Goal: Transaction & Acquisition: Book appointment/travel/reservation

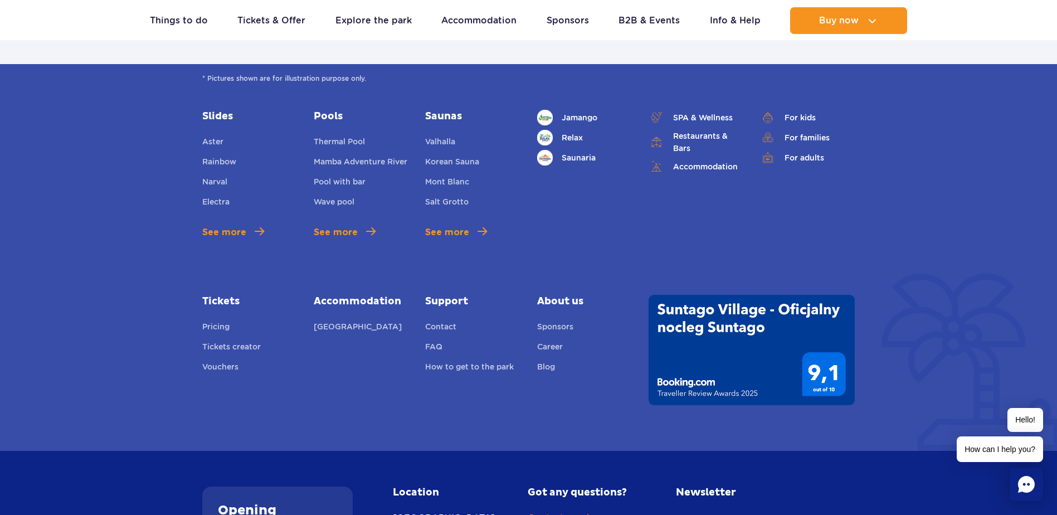
scroll to position [3957, 0]
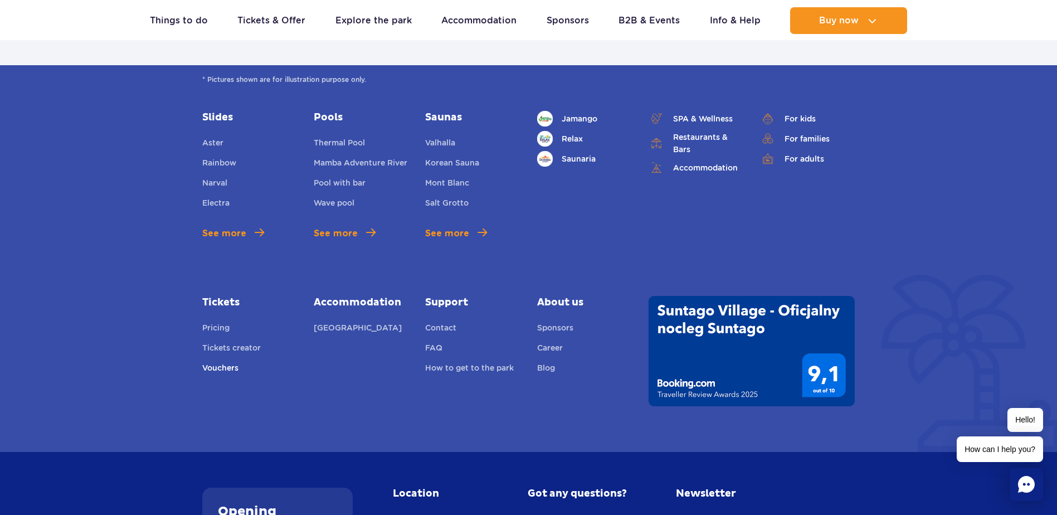
click at [227, 362] on link "Vouchers" at bounding box center [220, 370] width 36 height 16
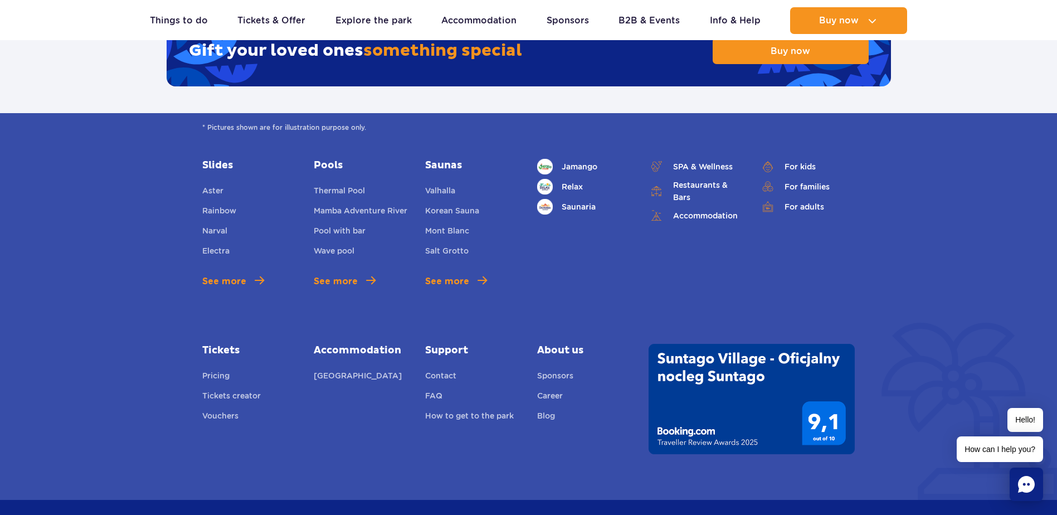
scroll to position [1895, 0]
click at [252, 390] on link "Tickets creator" at bounding box center [231, 398] width 59 height 16
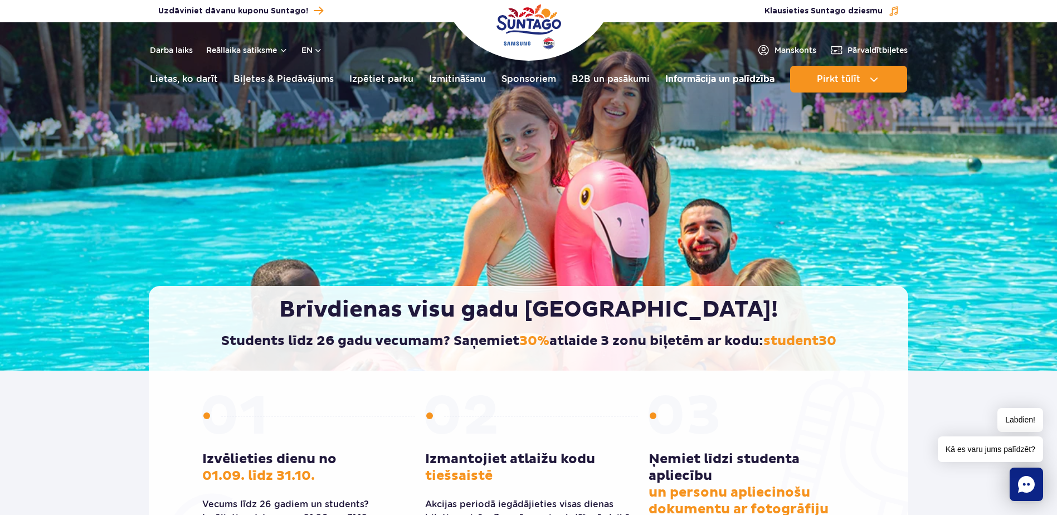
click at [735, 78] on link "Informācija un palīdzība" at bounding box center [720, 79] width 109 height 27
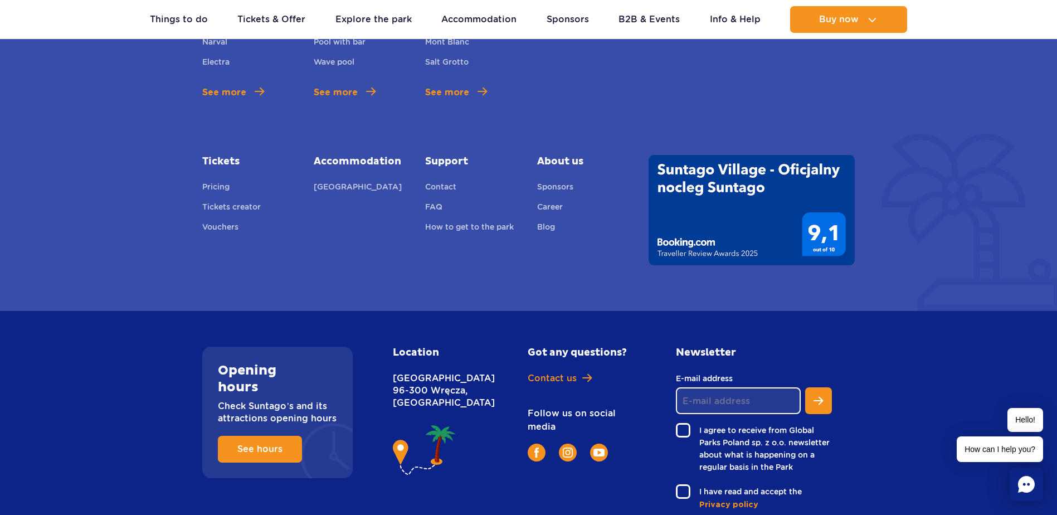
scroll to position [2586, 0]
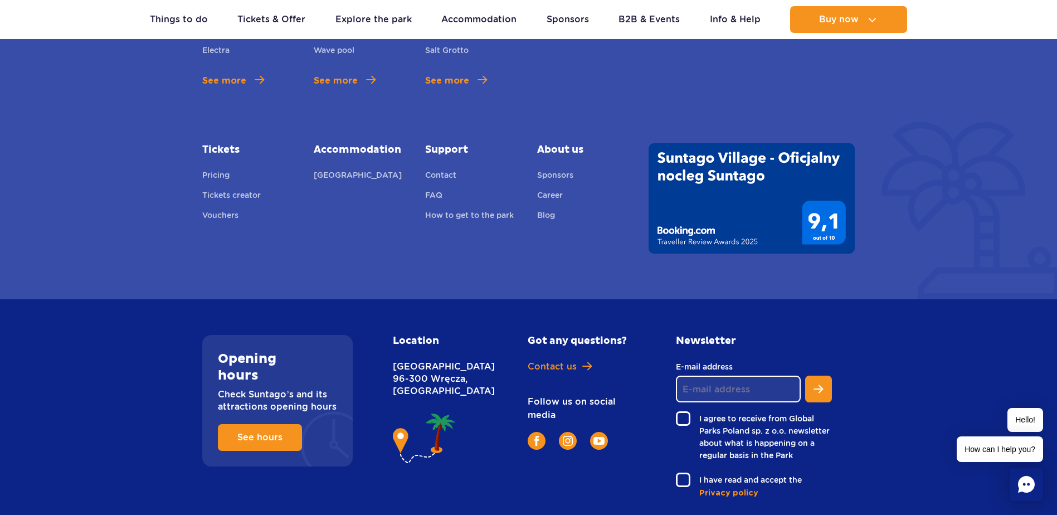
click at [707, 335] on h2 "Newsletter" at bounding box center [754, 341] width 156 height 12
click at [735, 376] on input "E-mail address" at bounding box center [738, 389] width 125 height 27
type input "kikusik@inbox.lv"
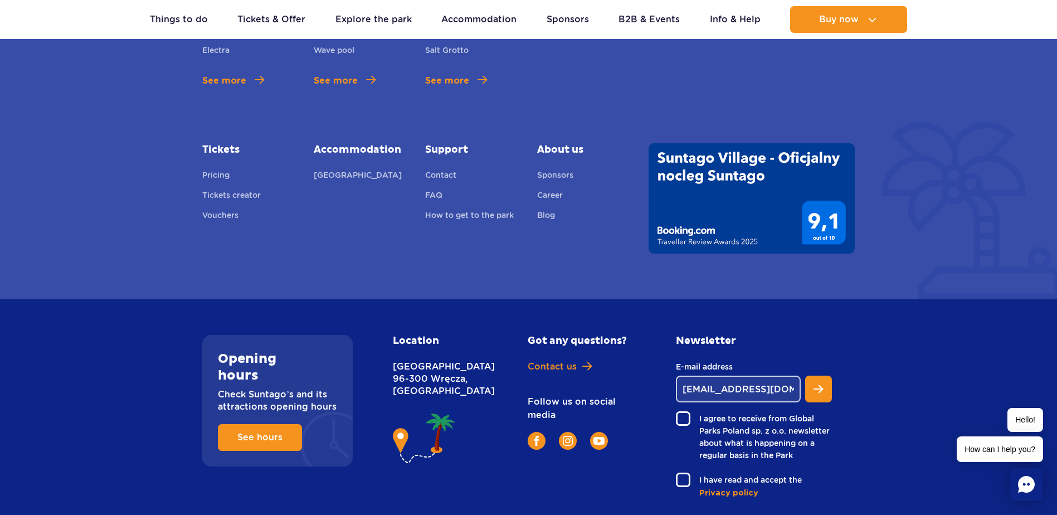
click at [684, 411] on label "I agree to receive from Global Parks Poland sp. z o.o. newsletter about what is…" at bounding box center [754, 436] width 156 height 50
click at [684, 411] on input "I agree to receive from Global Parks Poland sp. z o.o. newsletter about what is…" at bounding box center [682, 412] width 13 height 2
checkbox input "true"
click at [681, 473] on label "I have read and accept the" at bounding box center [754, 480] width 156 height 14
click at [681, 473] on input "I have read and accept the" at bounding box center [682, 474] width 13 height 2
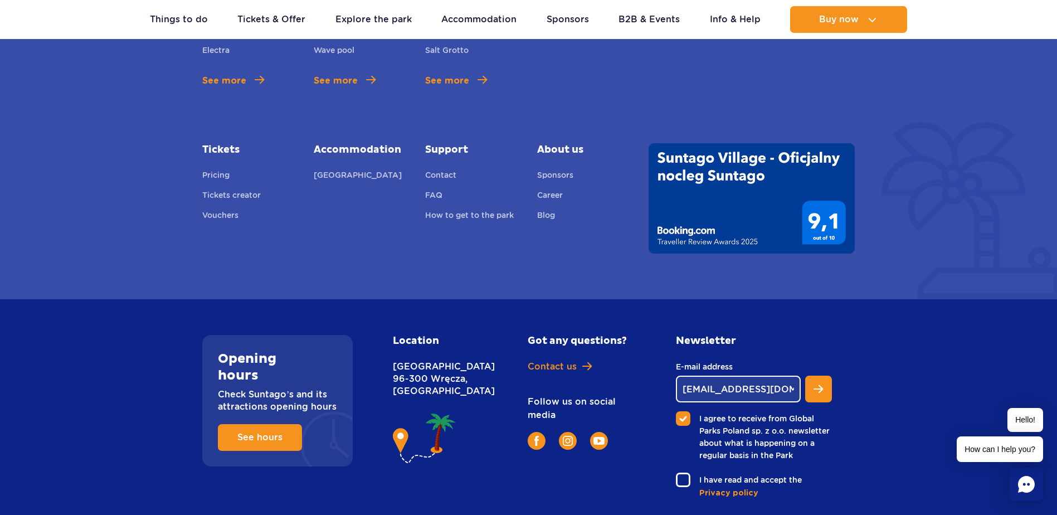
checkbox input "true"
click at [824, 376] on button "Subscribe to newsletter" at bounding box center [818, 389] width 27 height 27
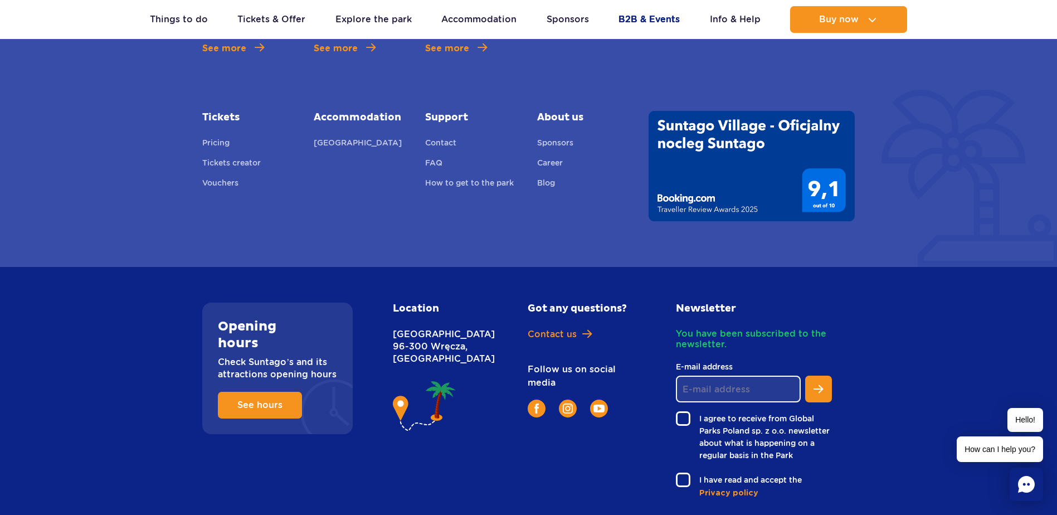
click at [671, 14] on link "B2B & Events" at bounding box center [649, 19] width 61 height 27
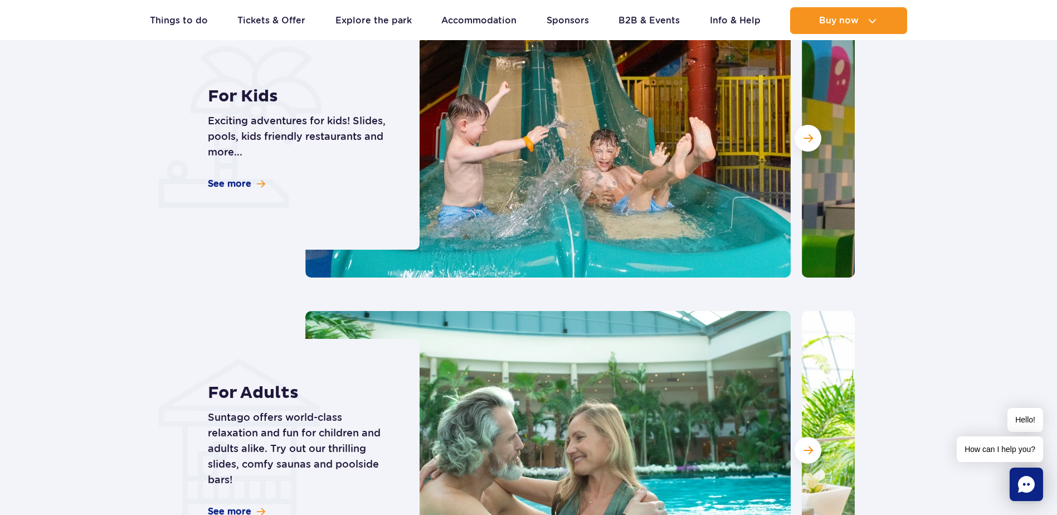
scroll to position [3275, 0]
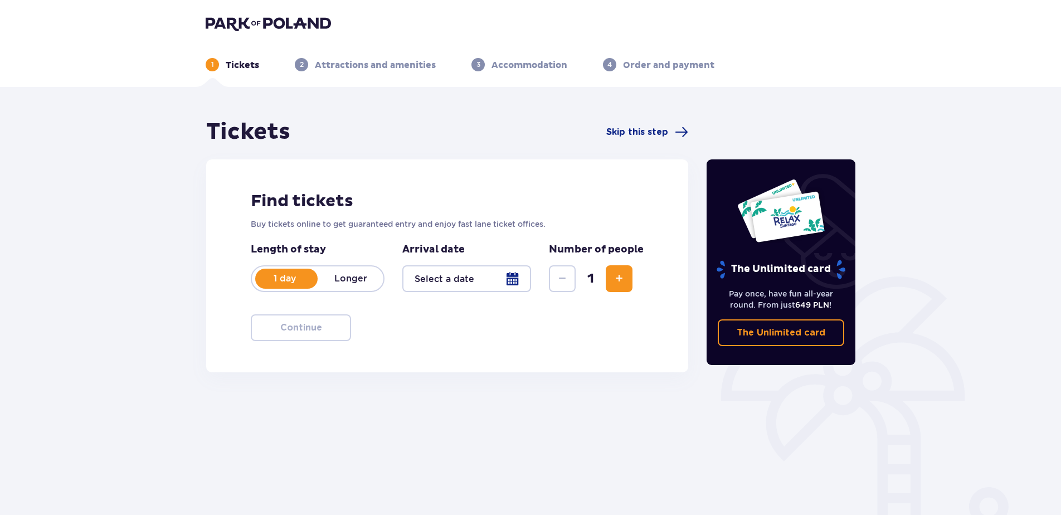
click at [803, 331] on p "The Unlimited card" at bounding box center [781, 333] width 89 height 12
click at [488, 281] on div at bounding box center [466, 278] width 129 height 27
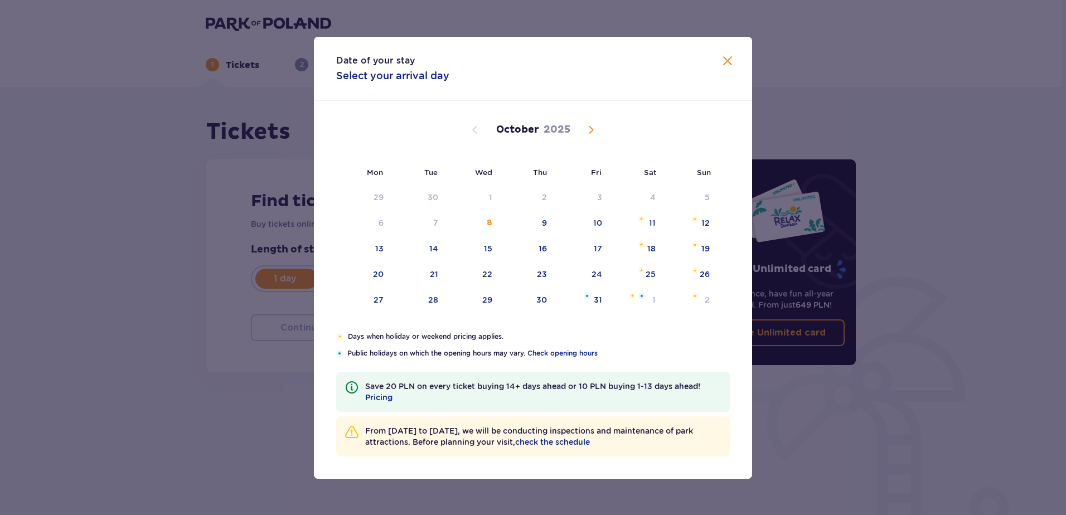
click at [593, 124] on span "Next month" at bounding box center [590, 129] width 13 height 13
click at [377, 274] on div "17" at bounding box center [379, 274] width 8 height 11
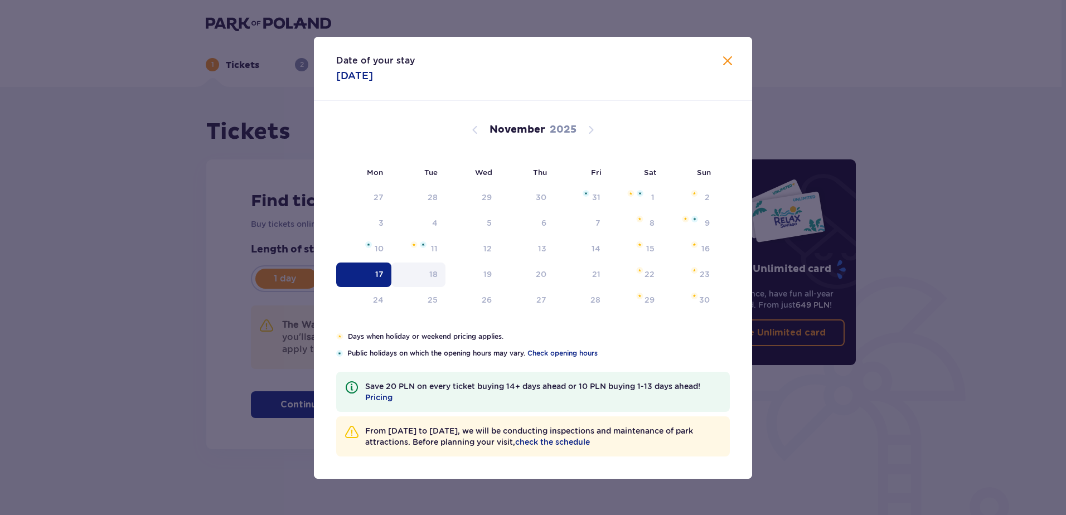
type input "17.11.25"
click at [431, 275] on div "18" at bounding box center [433, 274] width 8 height 11
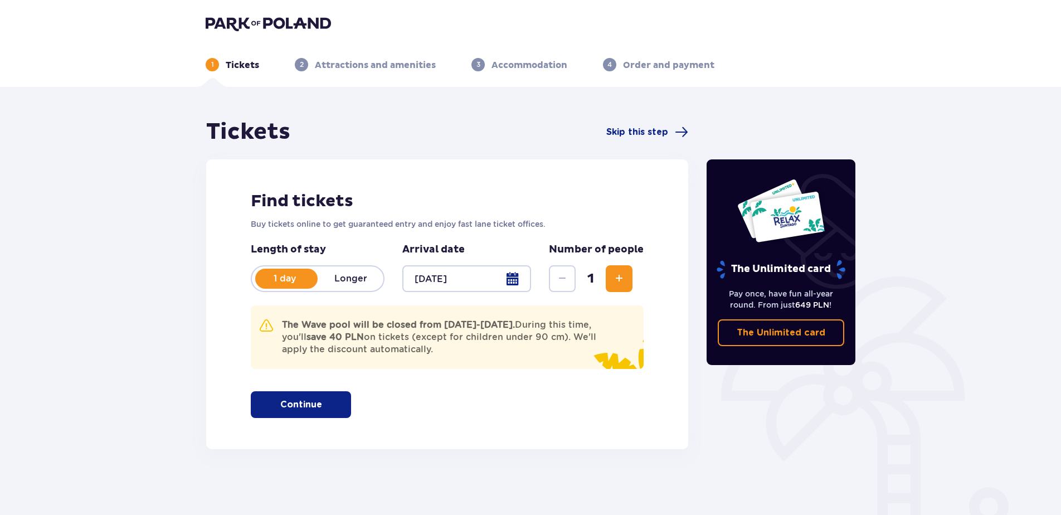
click at [613, 279] on span "Increase" at bounding box center [619, 278] width 13 height 13
click at [613, 278] on span "Increase" at bounding box center [619, 278] width 13 height 13
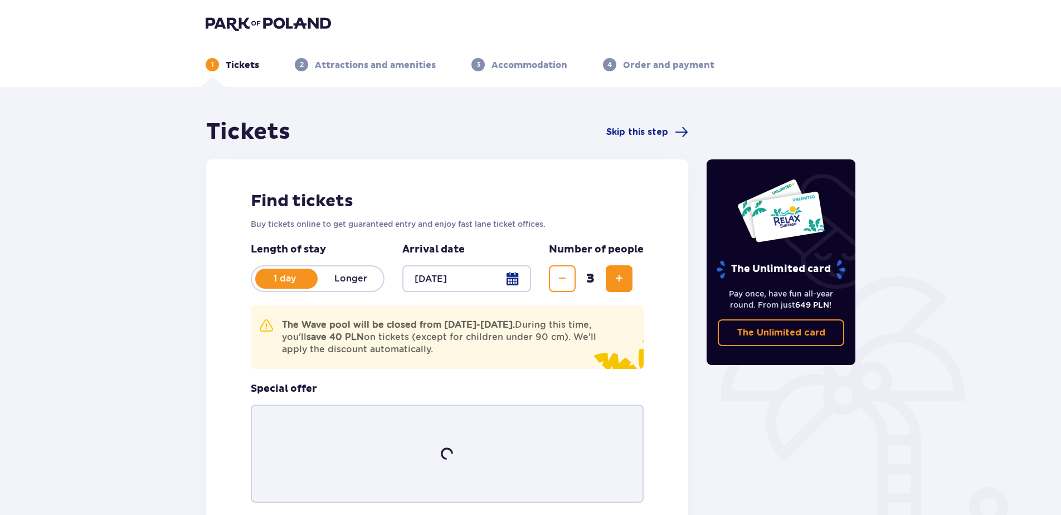
click at [613, 278] on span "Increase" at bounding box center [619, 278] width 13 height 13
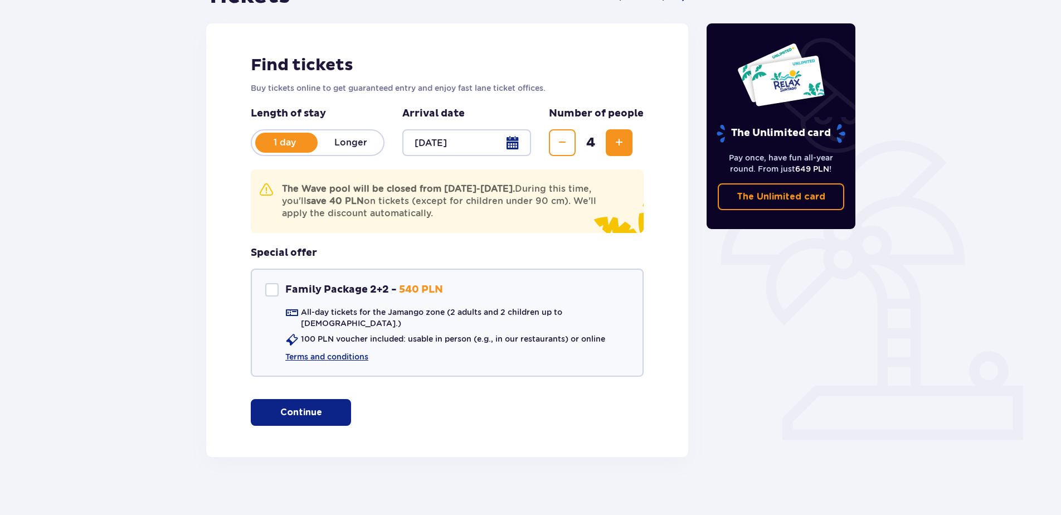
click at [327, 399] on button "Continue" at bounding box center [301, 412] width 100 height 27
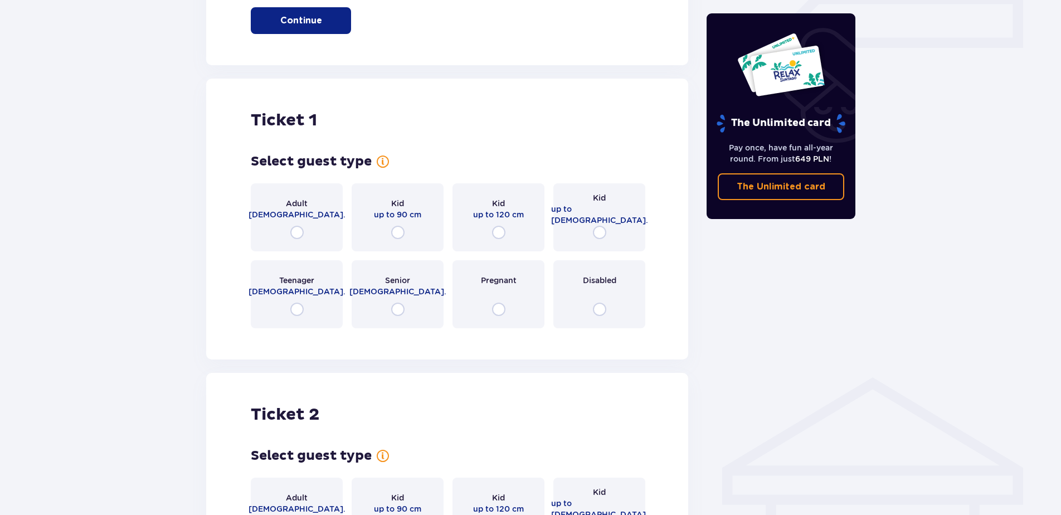
scroll to position [584, 0]
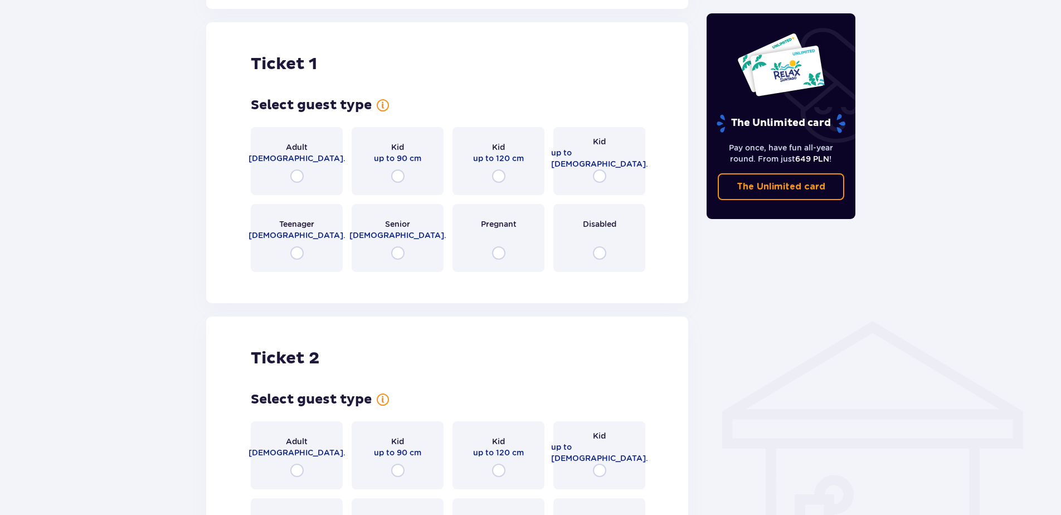
click at [310, 161] on div "Adult 18 - 65 y.o." at bounding box center [297, 161] width 92 height 68
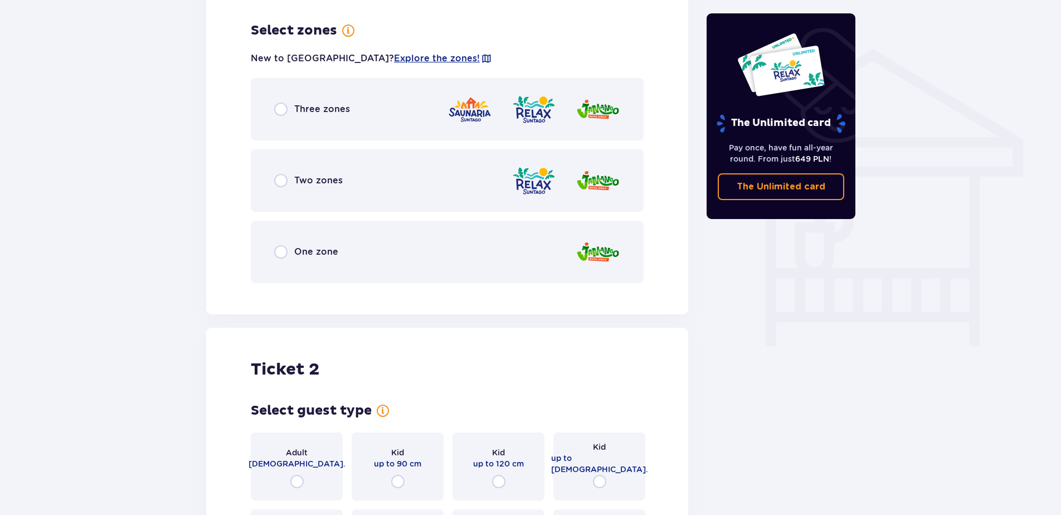
click at [304, 103] on span "Three zones" at bounding box center [322, 109] width 56 height 12
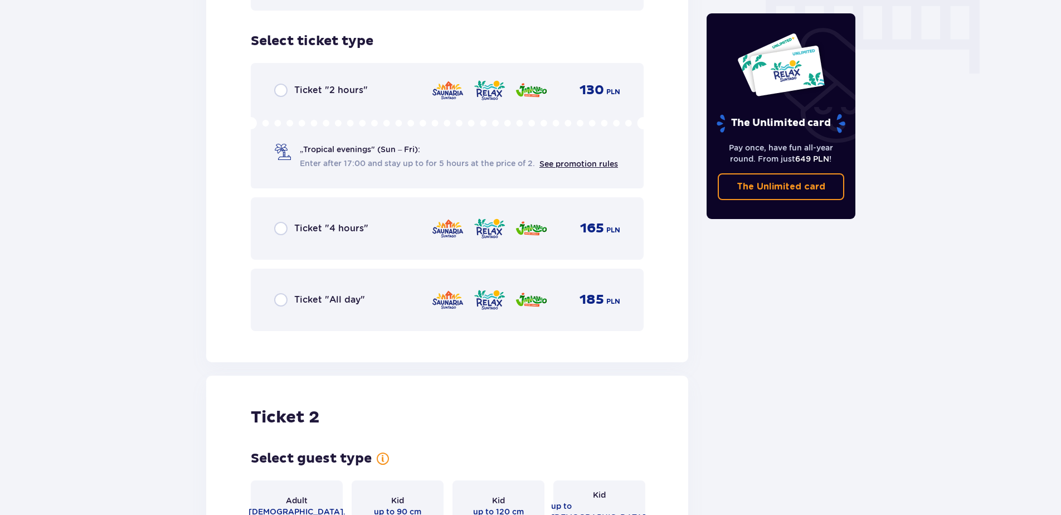
scroll to position [1139, 0]
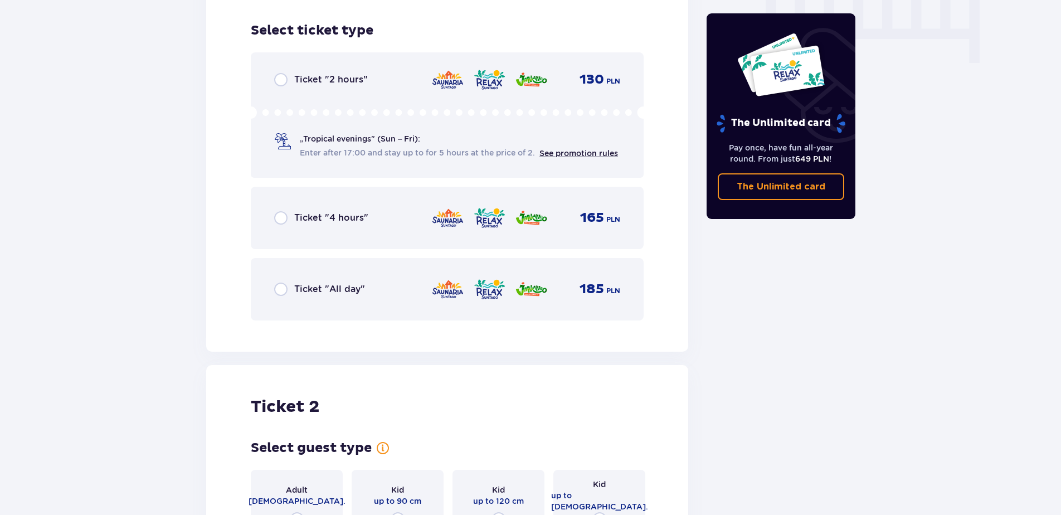
click at [304, 278] on div "Ticket "All day" 185 PLN" at bounding box center [447, 289] width 346 height 23
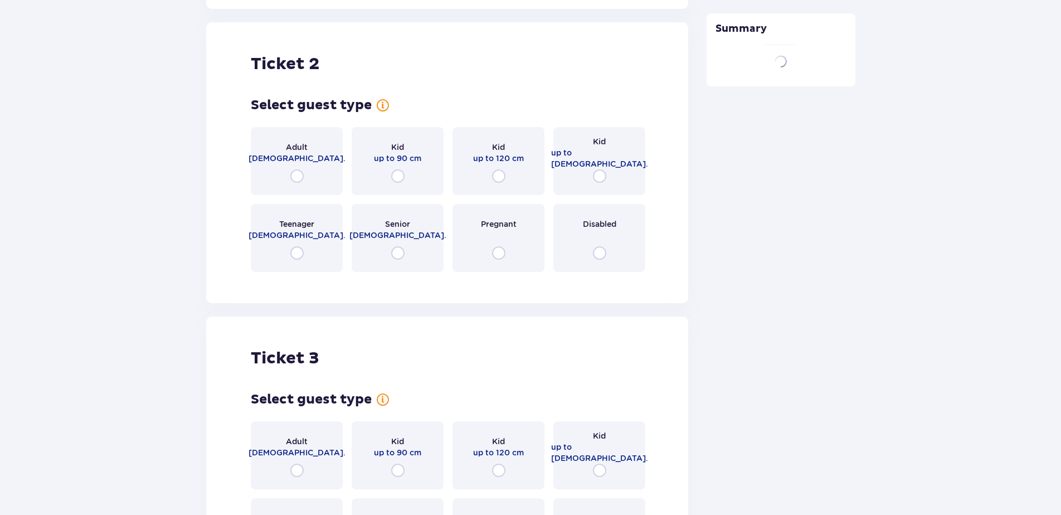
click at [297, 153] on span "18 - 65 y.o." at bounding box center [297, 158] width 97 height 11
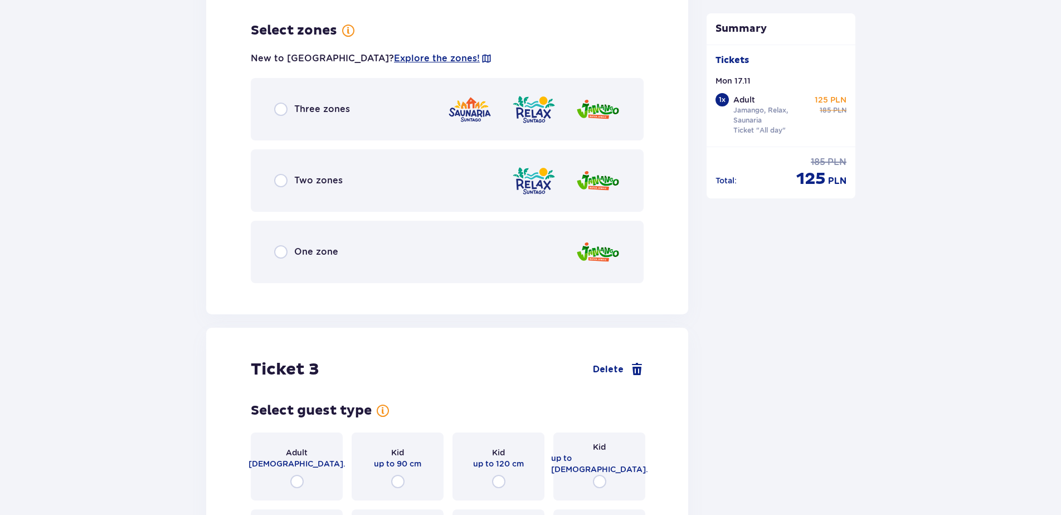
click at [304, 103] on span "Three zones" at bounding box center [322, 109] width 56 height 12
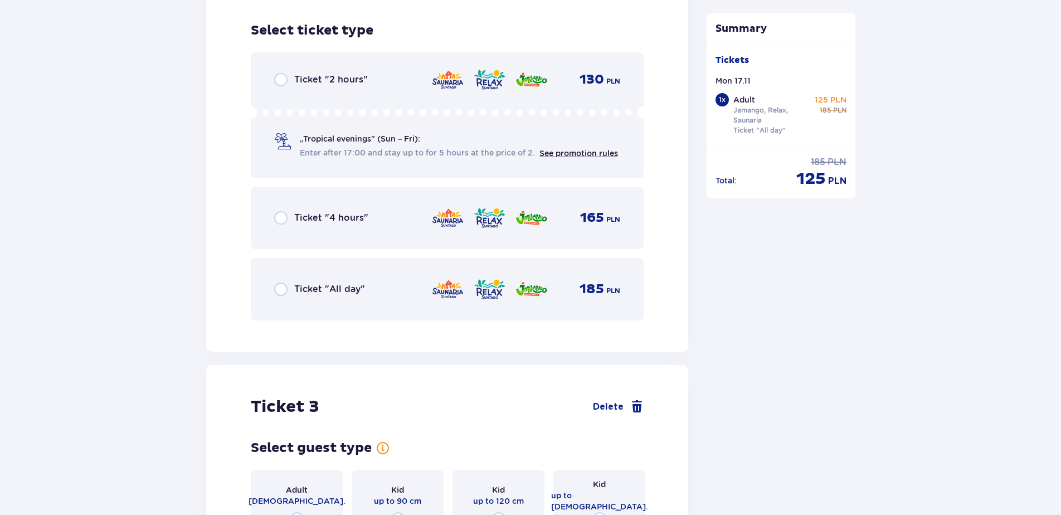
click at [306, 278] on div "Ticket "All day" 185 PLN" at bounding box center [447, 289] width 346 height 23
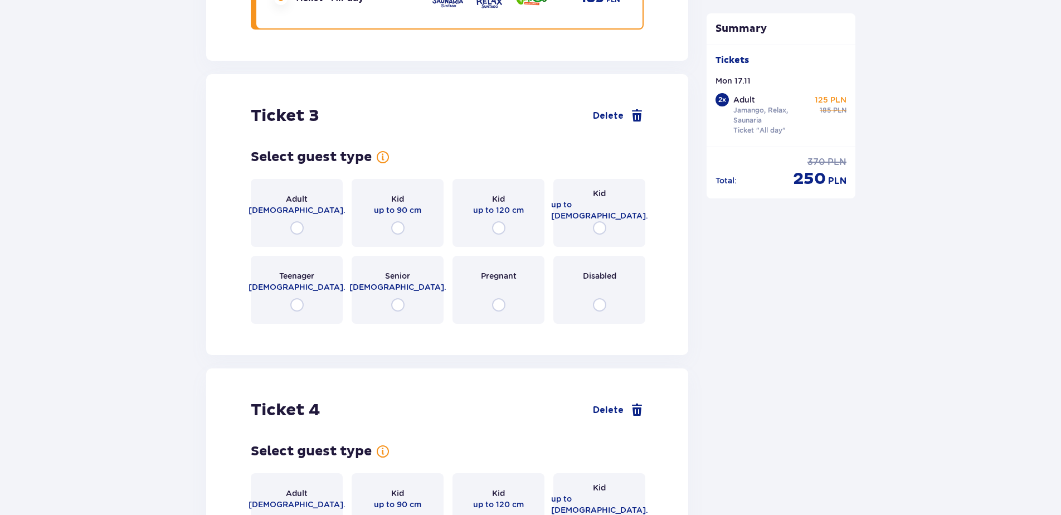
scroll to position [2380, 0]
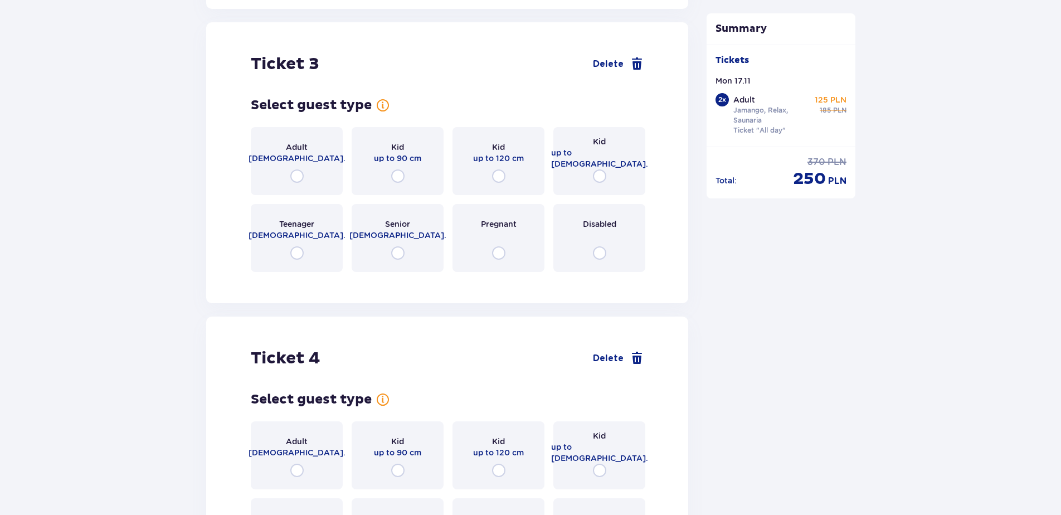
click at [507, 154] on span "up to 120 cm" at bounding box center [498, 158] width 51 height 11
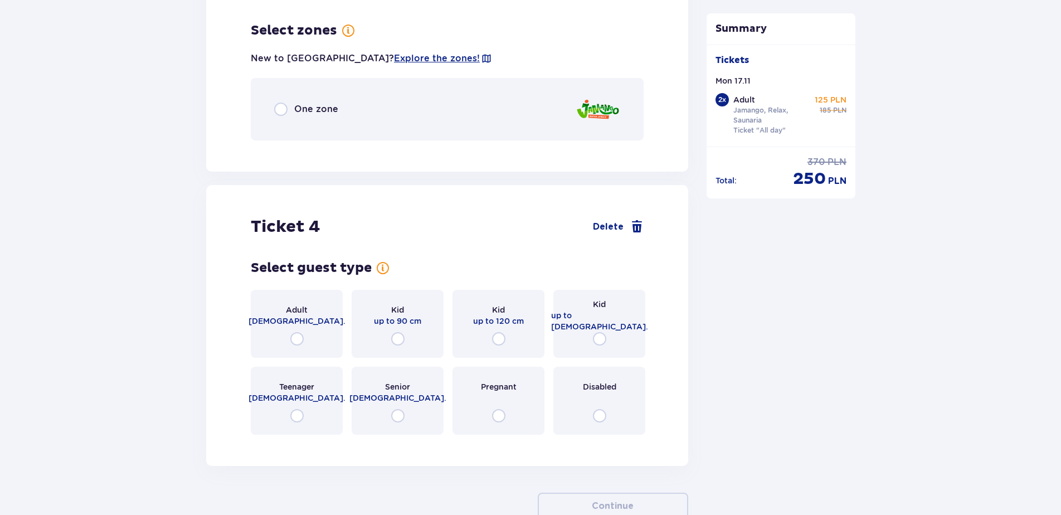
click at [337, 104] on div "One zone" at bounding box center [447, 109] width 393 height 62
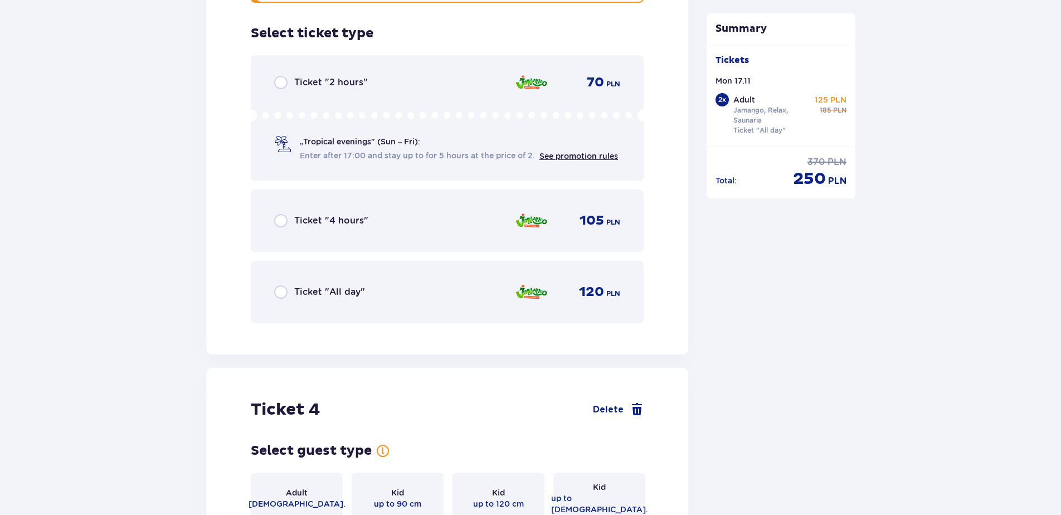
scroll to position [2793, 0]
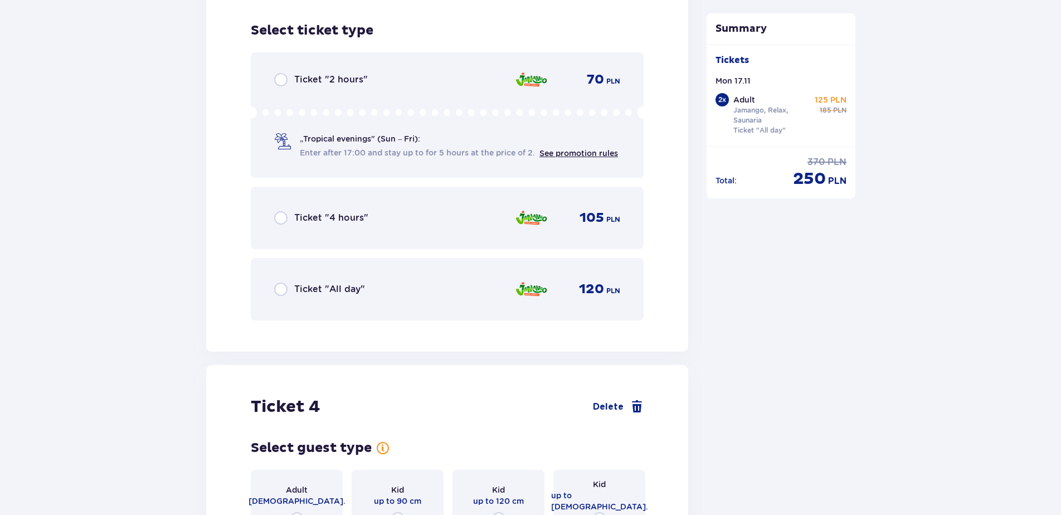
click at [335, 286] on span "Ticket "All day"" at bounding box center [329, 289] width 71 height 12
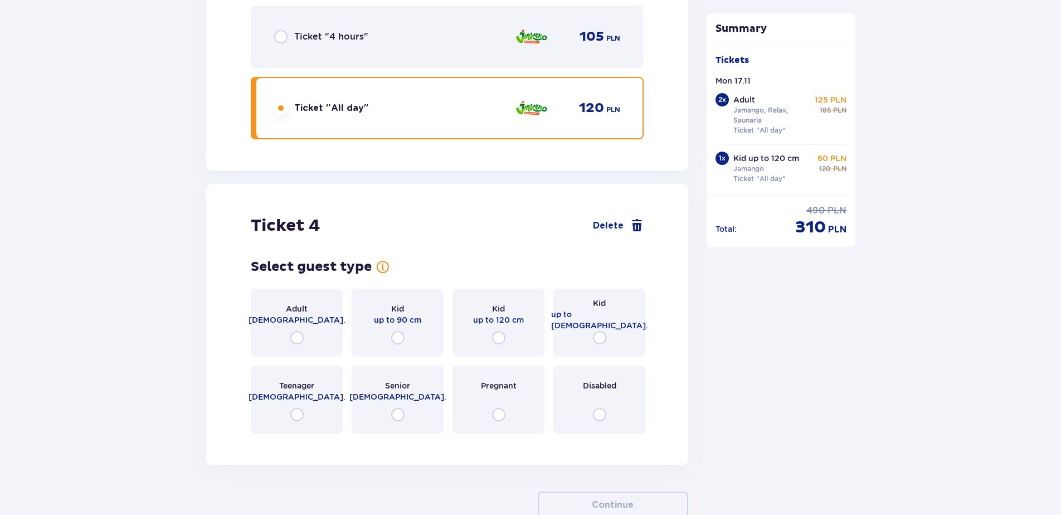
scroll to position [3035, 0]
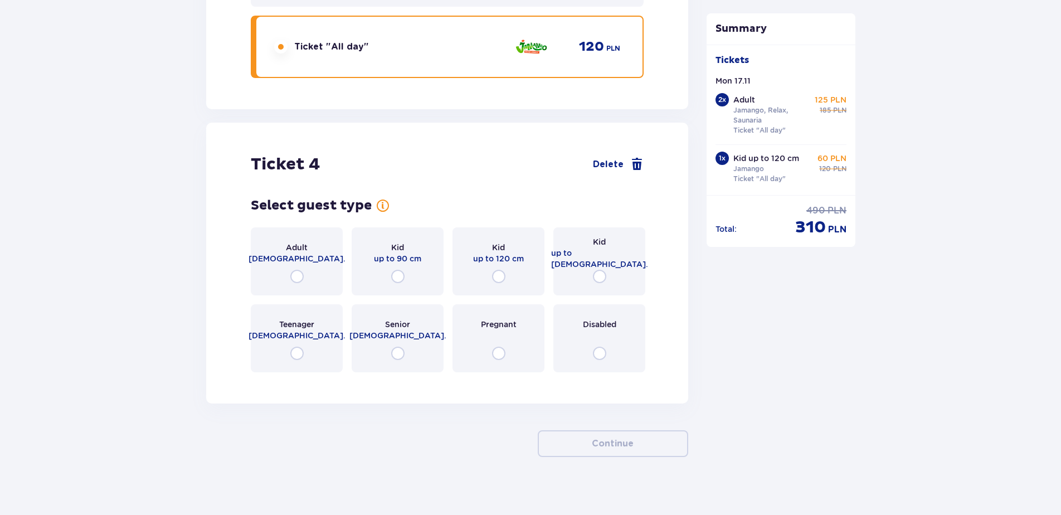
click at [604, 254] on span "up to 16 y.o." at bounding box center [599, 258] width 97 height 22
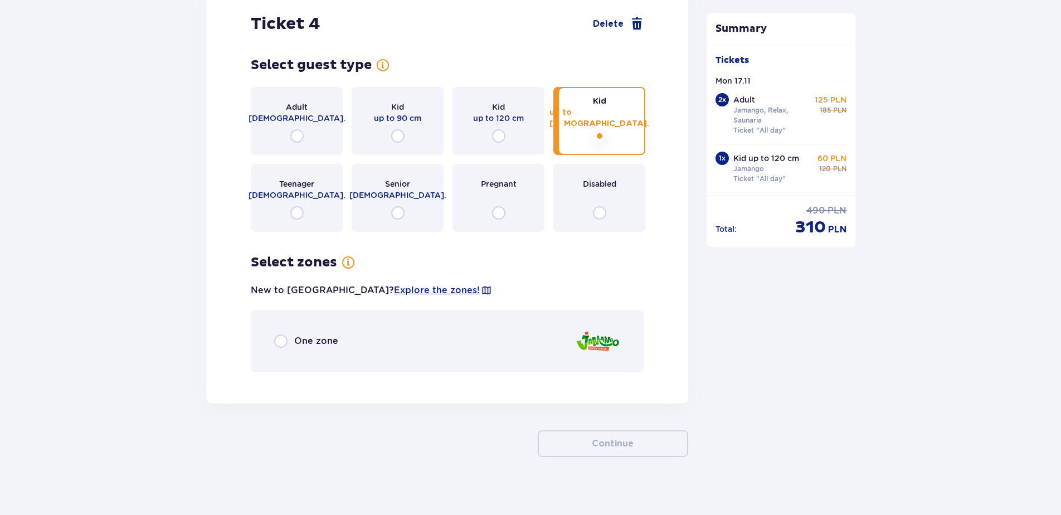
click at [336, 335] on span "One zone" at bounding box center [316, 341] width 44 height 12
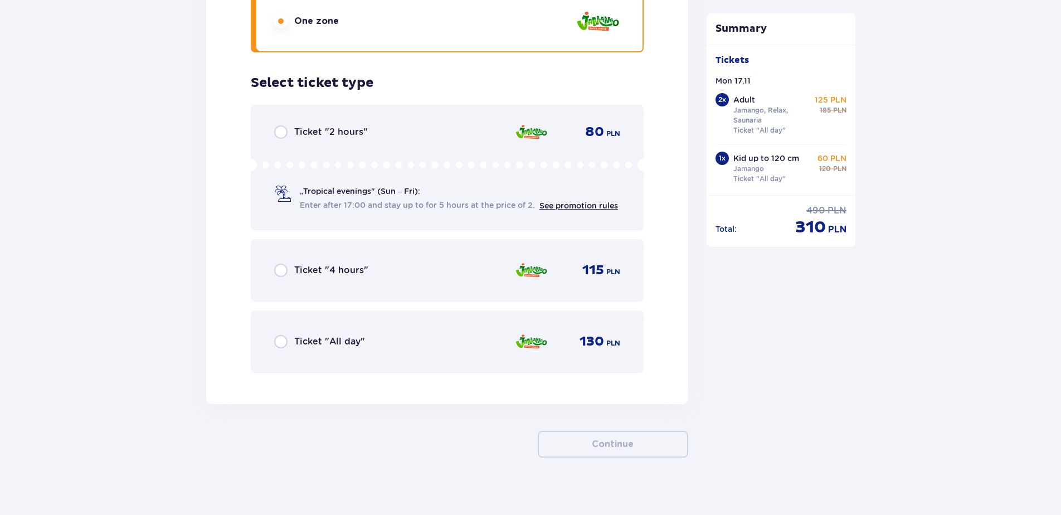
scroll to position [3496, 0]
click at [317, 335] on span "Ticket "All day"" at bounding box center [329, 341] width 71 height 12
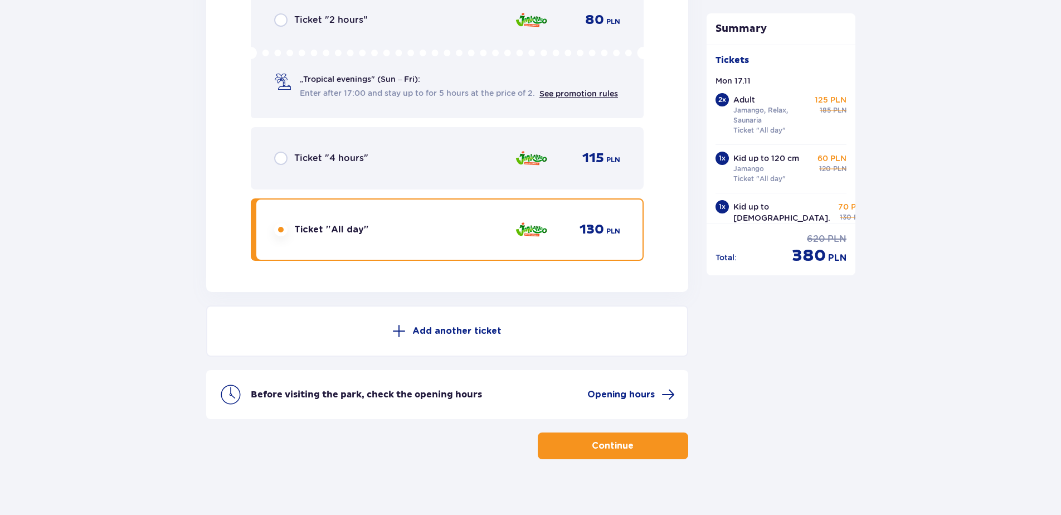
scroll to position [3610, 0]
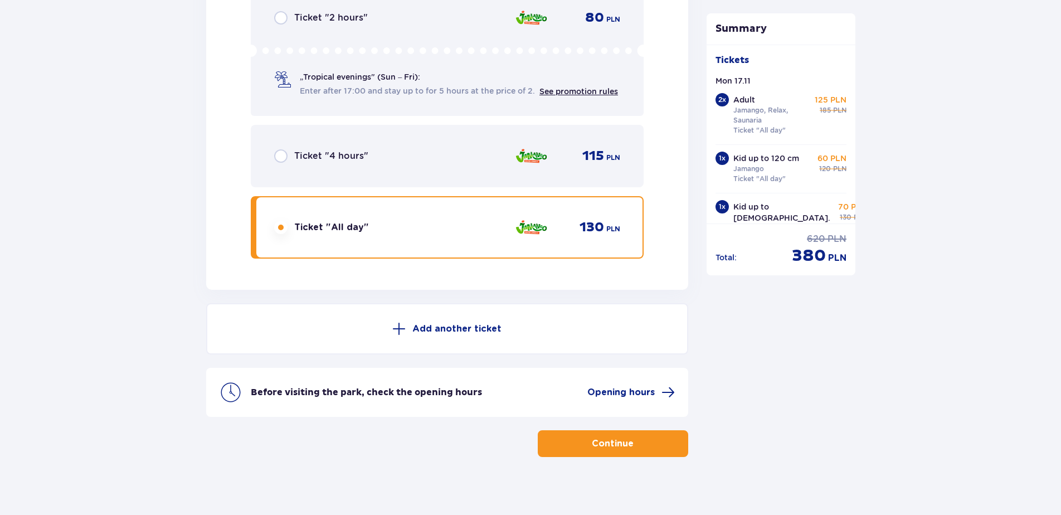
click at [634, 430] on button "Continue" at bounding box center [613, 443] width 150 height 27
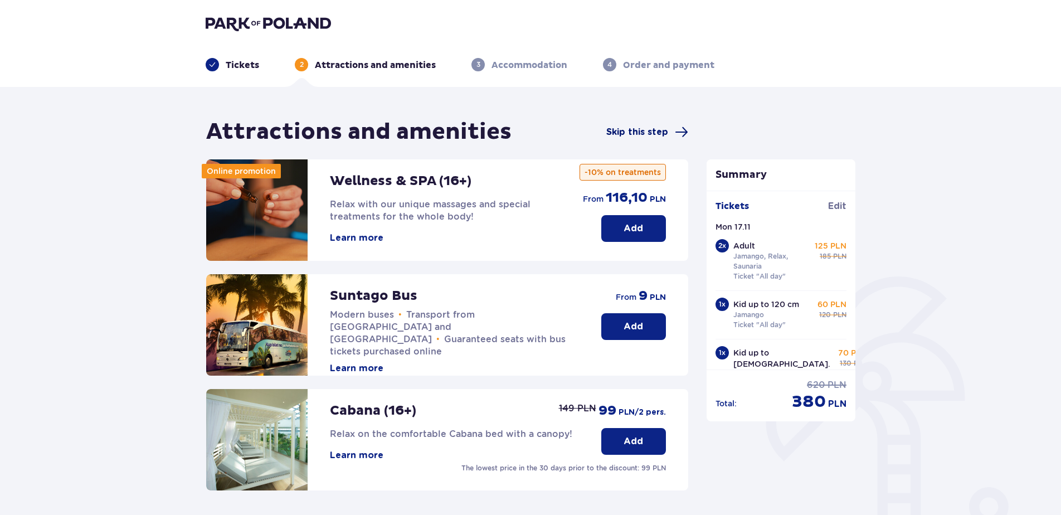
click at [668, 132] on span "Skip this step" at bounding box center [647, 131] width 82 height 13
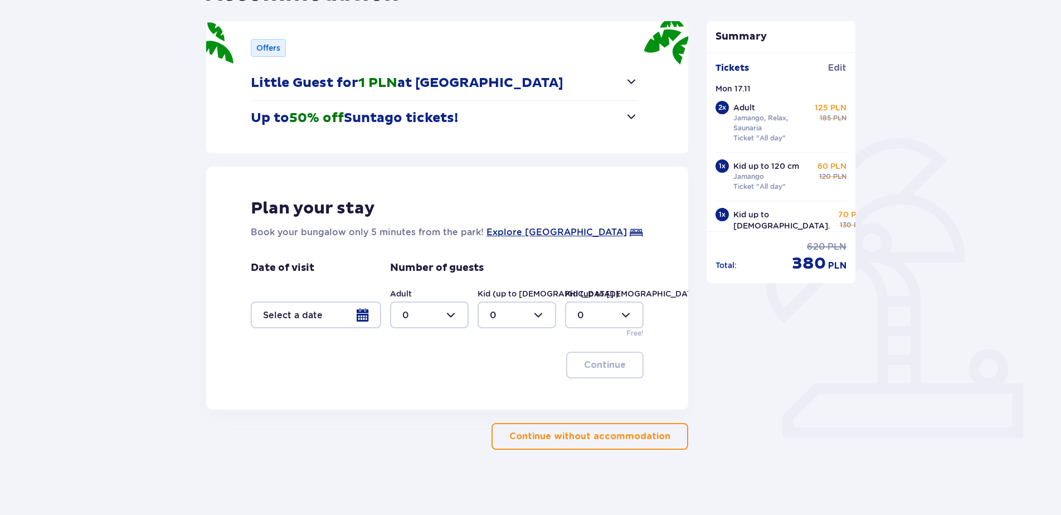
scroll to position [140, 0]
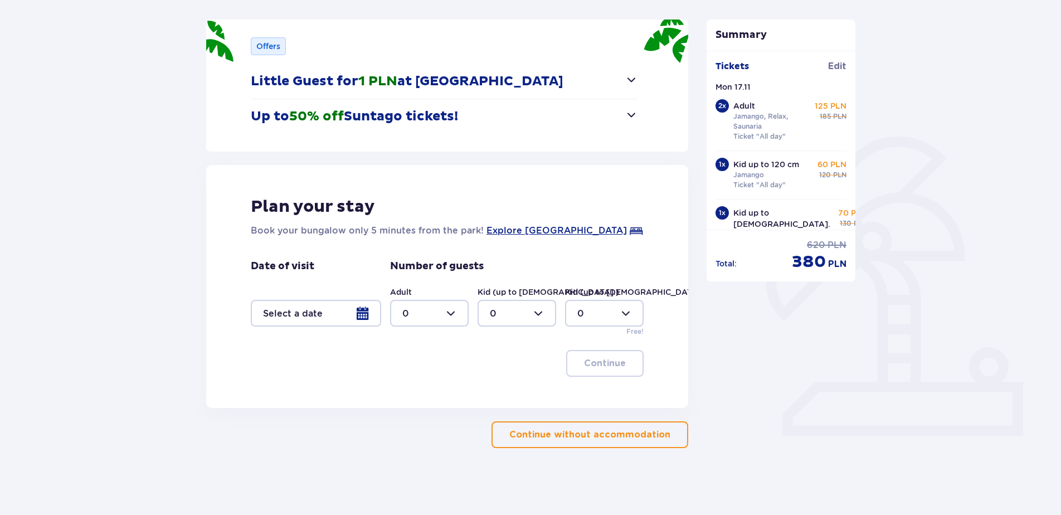
click at [365, 313] on div at bounding box center [316, 313] width 130 height 27
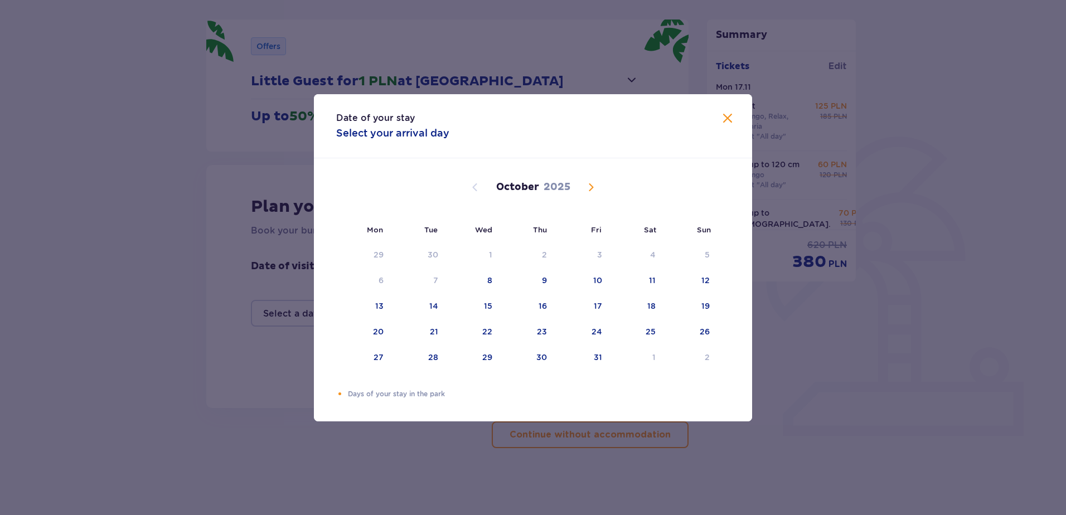
click at [587, 187] on span "Next month" at bounding box center [590, 187] width 13 height 13
click at [377, 330] on div "17" at bounding box center [379, 331] width 8 height 11
click at [426, 328] on div "18" at bounding box center [418, 332] width 54 height 25
type input "17.11.25 - 18.11.25"
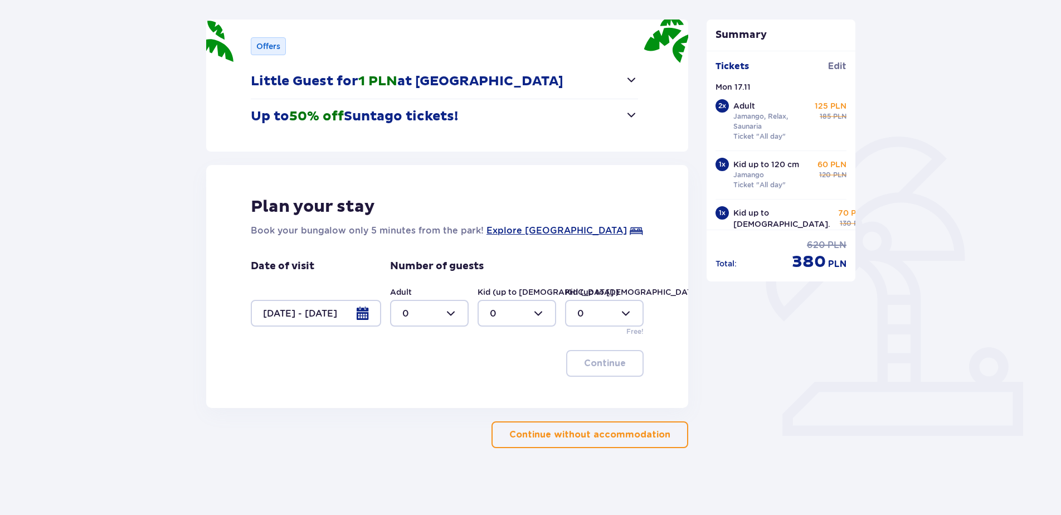
click at [447, 312] on div at bounding box center [429, 313] width 79 height 27
click at [425, 390] on div "2" at bounding box center [429, 394] width 54 height 12
type input "2"
click at [489, 315] on div at bounding box center [517, 313] width 79 height 27
click at [527, 395] on div "2" at bounding box center [517, 394] width 54 height 12
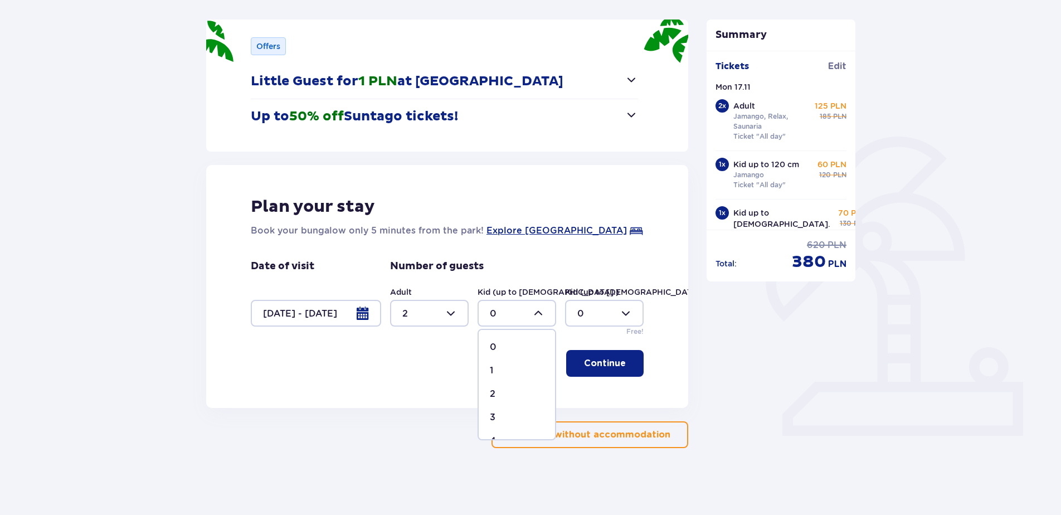
type input "2"
click at [616, 367] on p "Continue" at bounding box center [605, 363] width 42 height 12
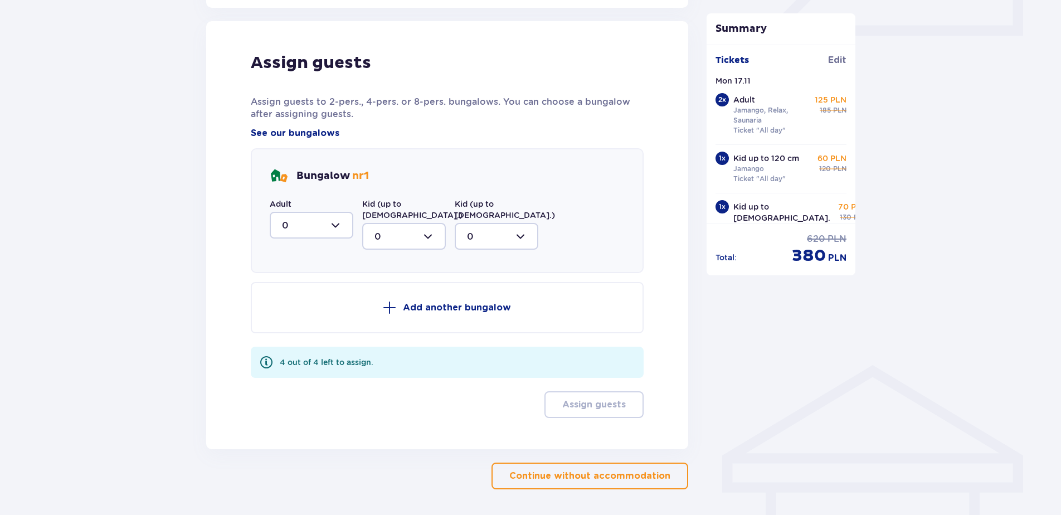
scroll to position [548, 0]
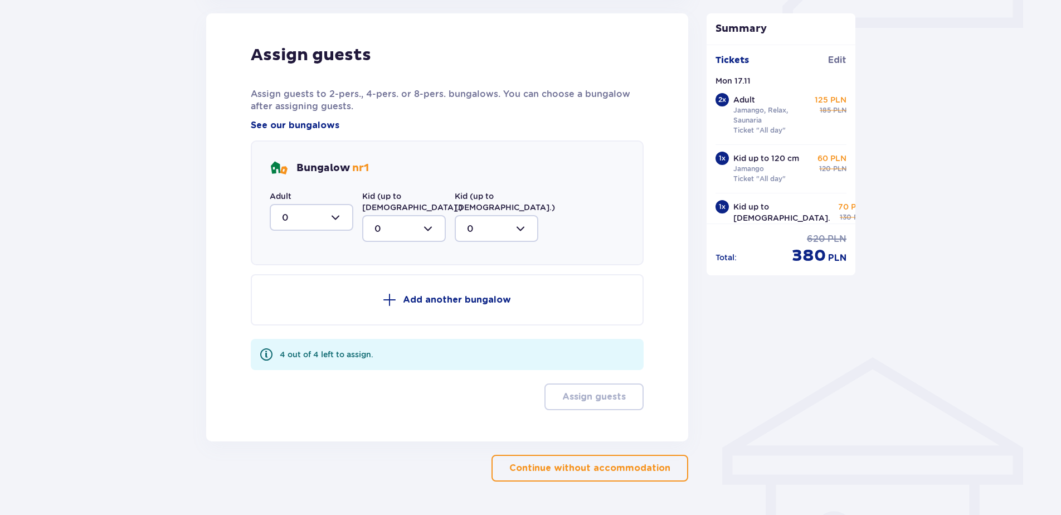
click at [284, 208] on div at bounding box center [312, 217] width 84 height 27
click at [298, 298] on div "2" at bounding box center [311, 298] width 59 height 12
type input "2"
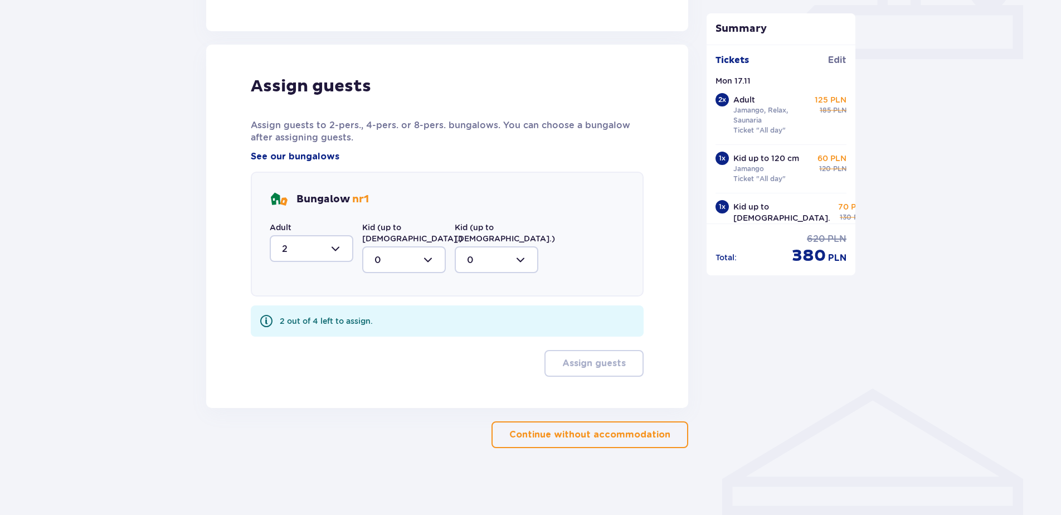
scroll to position [506, 0]
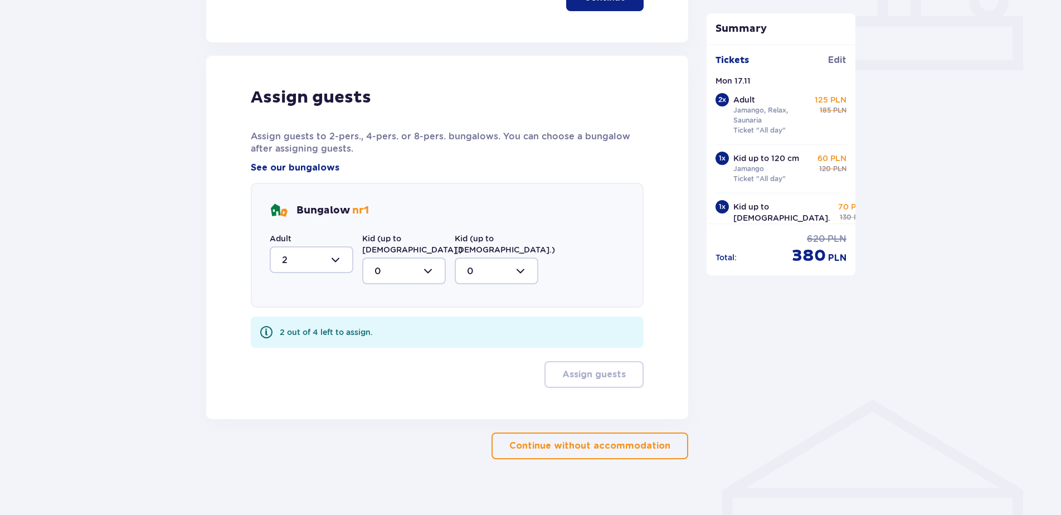
click at [396, 225] on div "Bungalow nr 1 Adult 2 Kid (up to 12 y.o.) 0 Kid (up to 3 y.o.) 0" at bounding box center [447, 245] width 393 height 125
click at [400, 258] on div at bounding box center [404, 271] width 84 height 27
click at [402, 346] on div "2" at bounding box center [404, 352] width 59 height 12
type input "2"
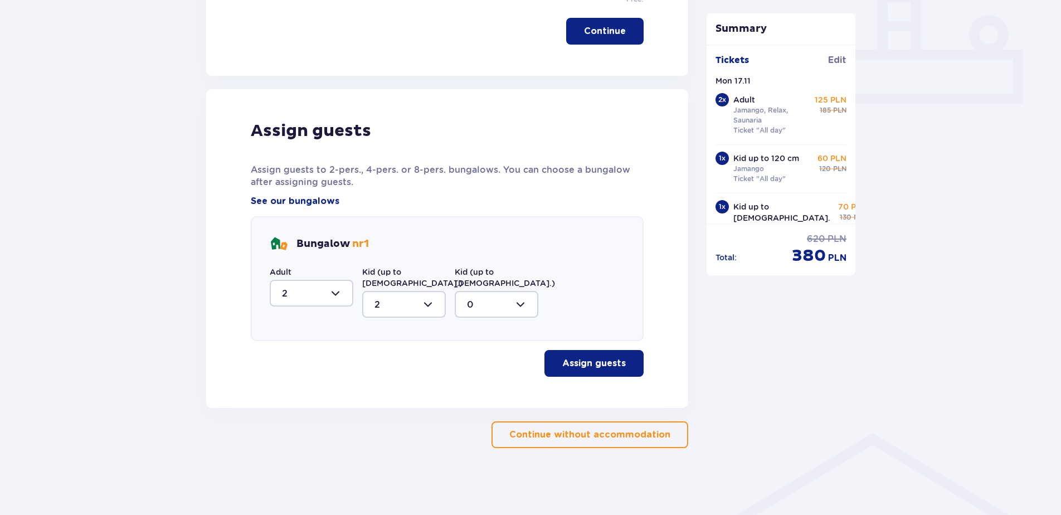
scroll to position [461, 0]
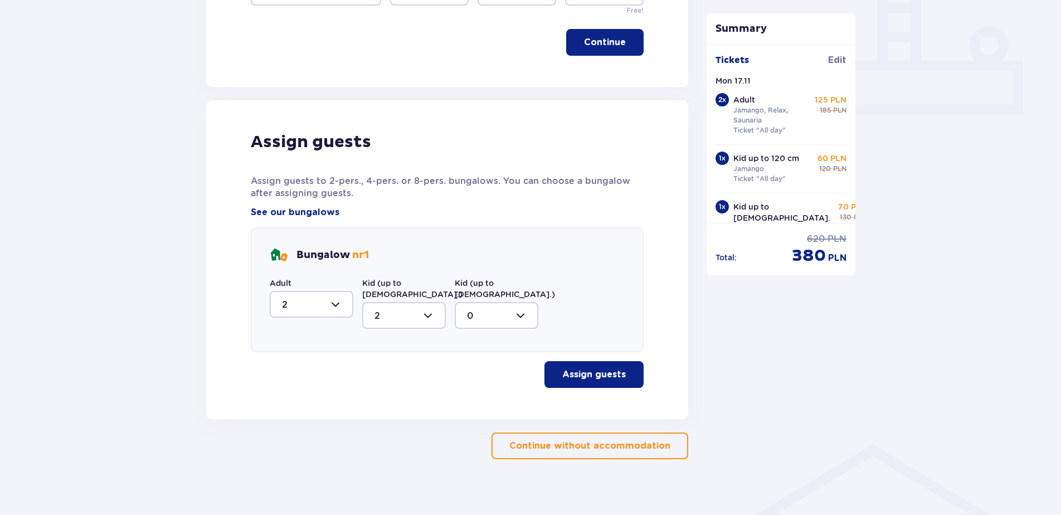
click at [630, 376] on button "Assign guests" at bounding box center [594, 374] width 99 height 27
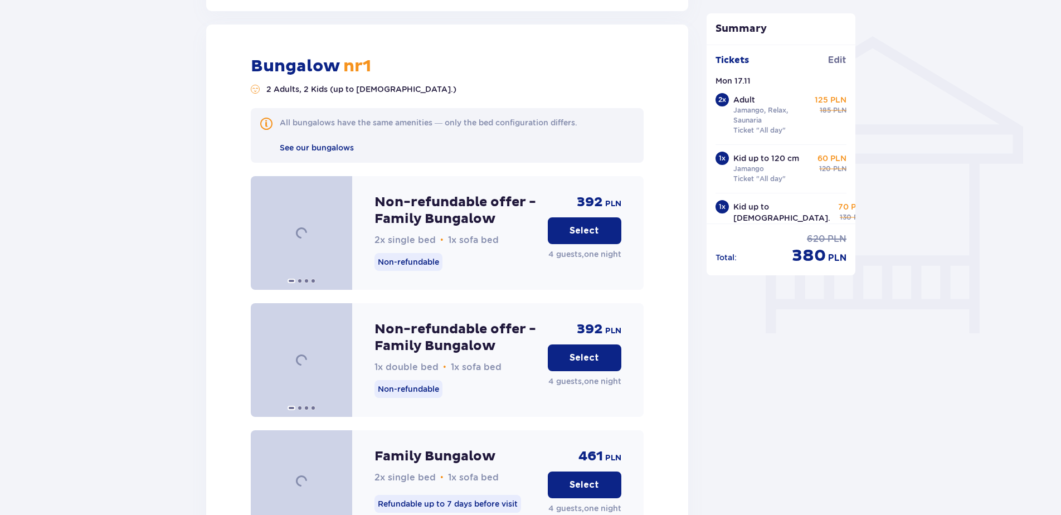
scroll to position [1259, 0]
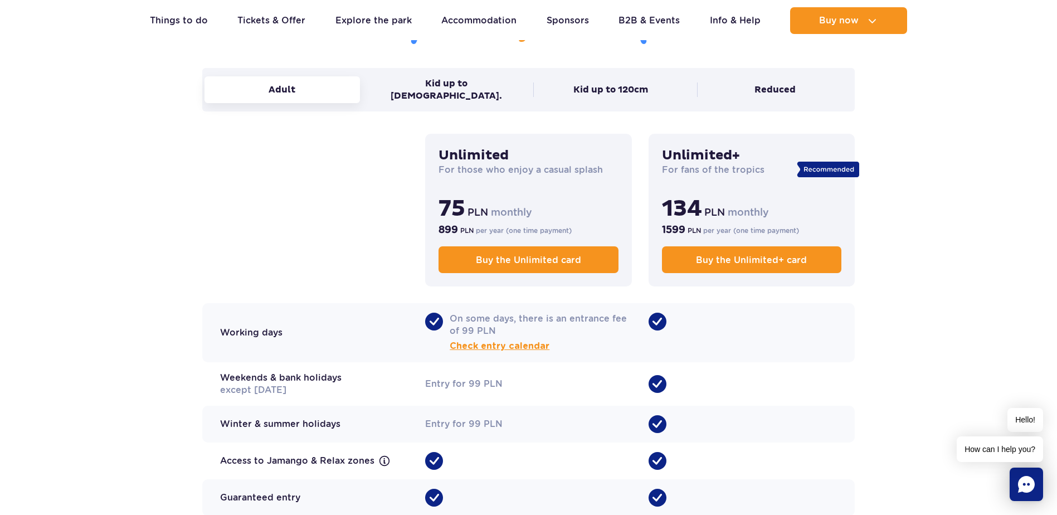
scroll to position [780, 0]
